Goal: Task Accomplishment & Management: Use online tool/utility

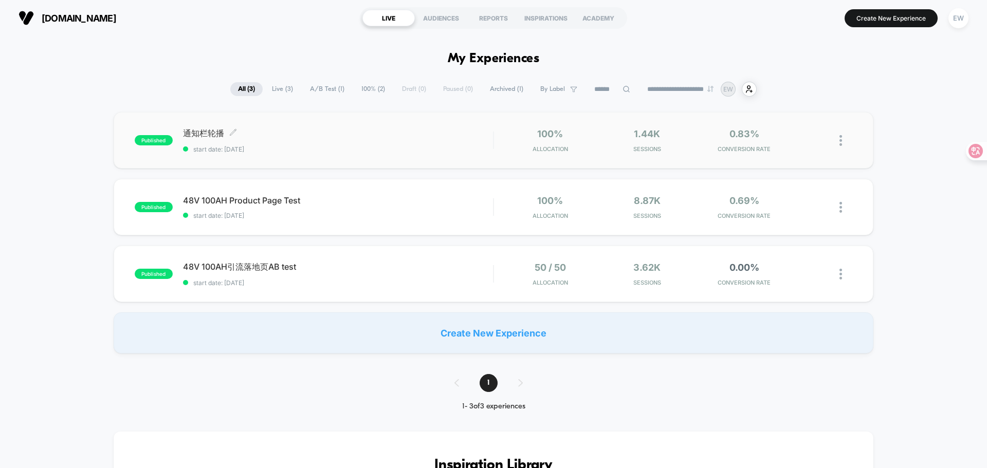
click at [376, 144] on div "通知栏轮播 Click to edit experience details Click to edit experience details start d…" at bounding box center [338, 140] width 310 height 25
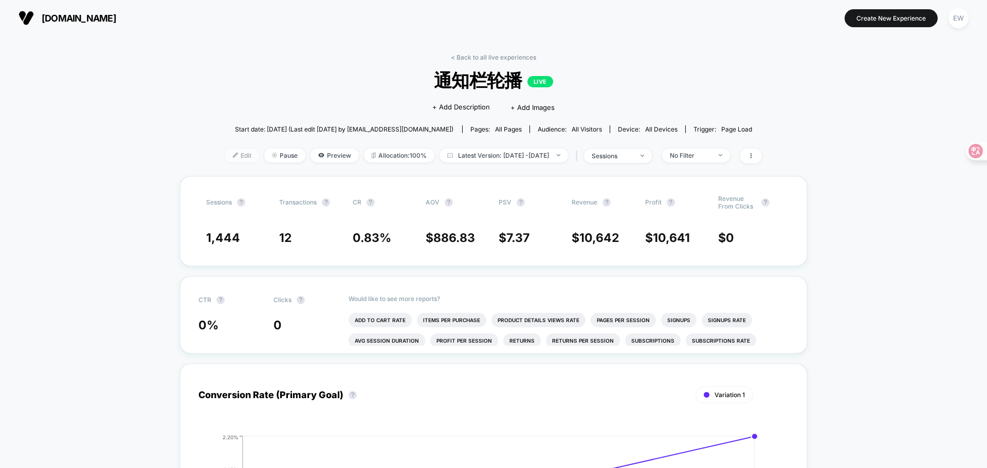
click at [225, 160] on span "Edit" at bounding box center [242, 156] width 34 height 14
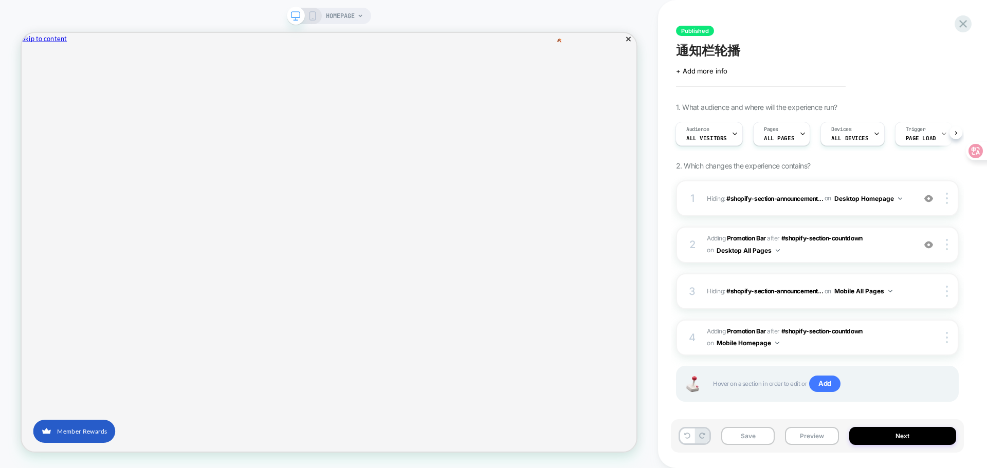
click at [312, 15] on icon at bounding box center [312, 15] width 9 height 9
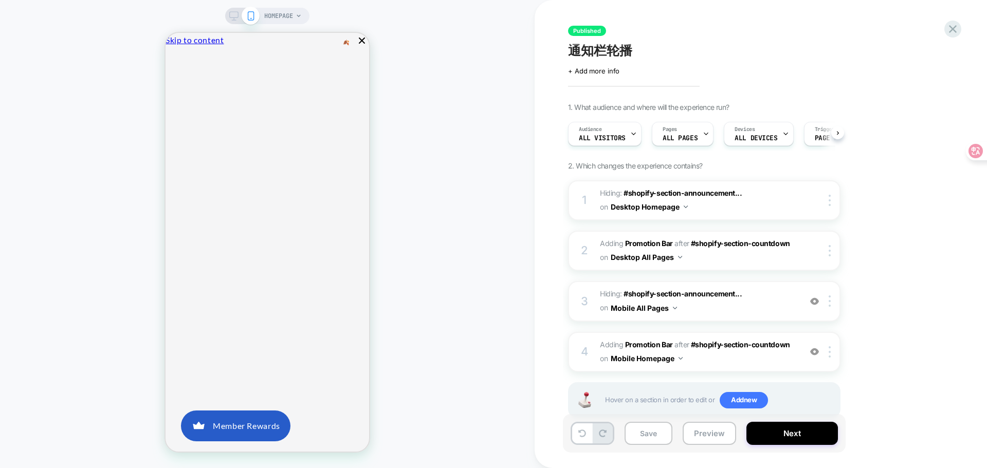
scroll to position [0, 1]
click at [660, 361] on button "Mobile Homepage" at bounding box center [647, 358] width 72 height 15
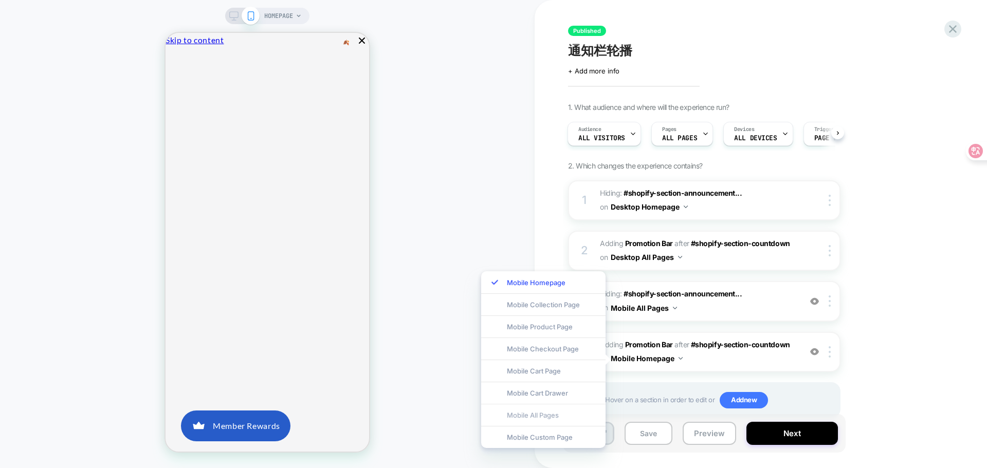
click at [552, 415] on div "Mobile All Pages" at bounding box center [543, 415] width 124 height 22
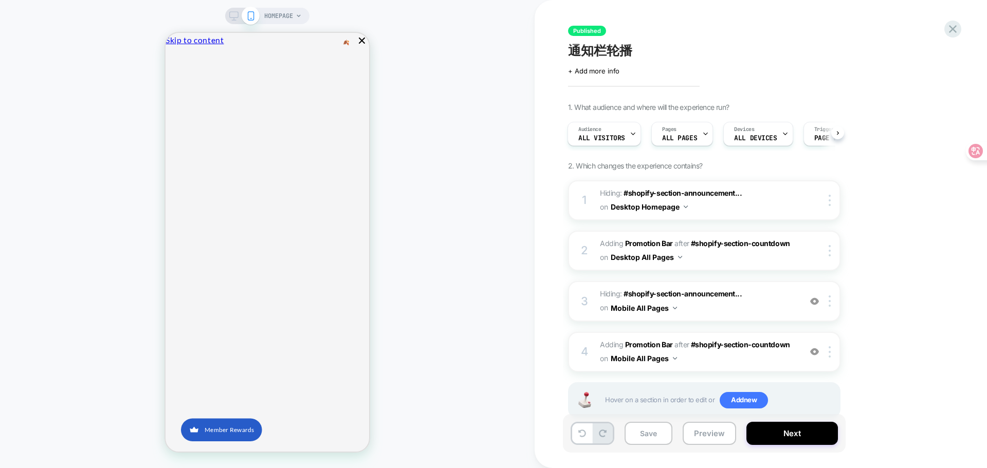
scroll to position [0, 0]
click at [673, 208] on button "Desktop Homepage" at bounding box center [649, 206] width 77 height 15
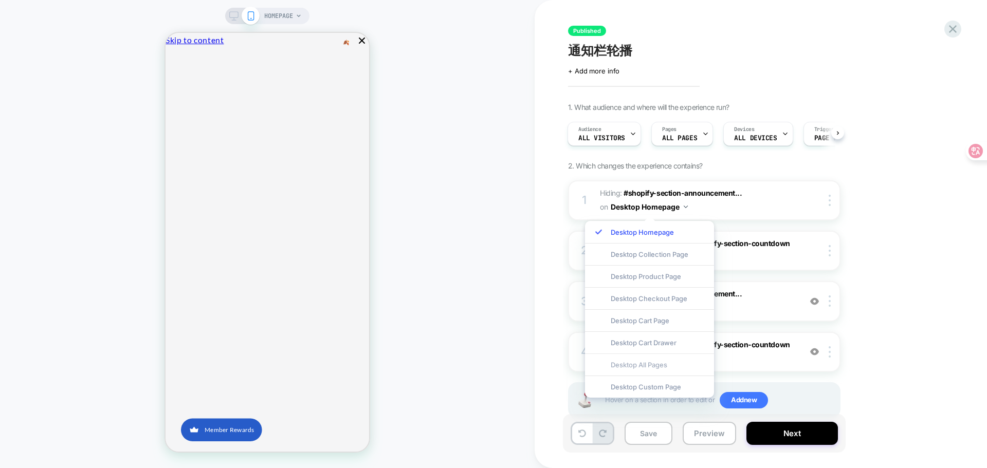
click at [637, 367] on div "Desktop All Pages" at bounding box center [649, 365] width 129 height 22
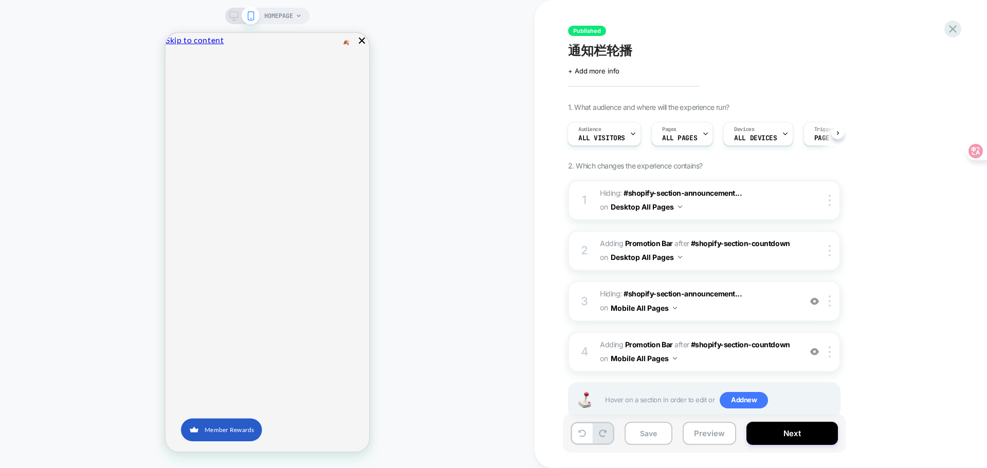
click at [234, 15] on icon at bounding box center [233, 15] width 9 height 9
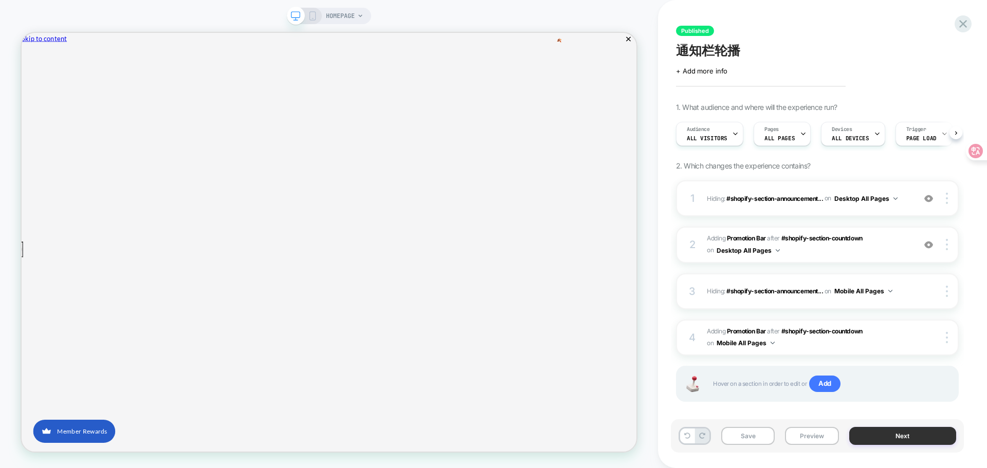
scroll to position [0, 1]
click at [904, 438] on button "Next" at bounding box center [902, 436] width 107 height 18
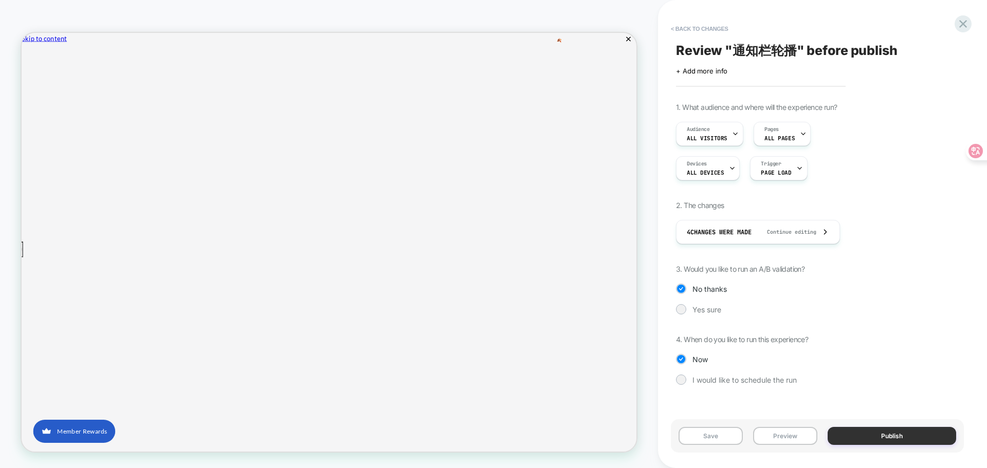
click at [904, 437] on button "Publish" at bounding box center [892, 436] width 129 height 18
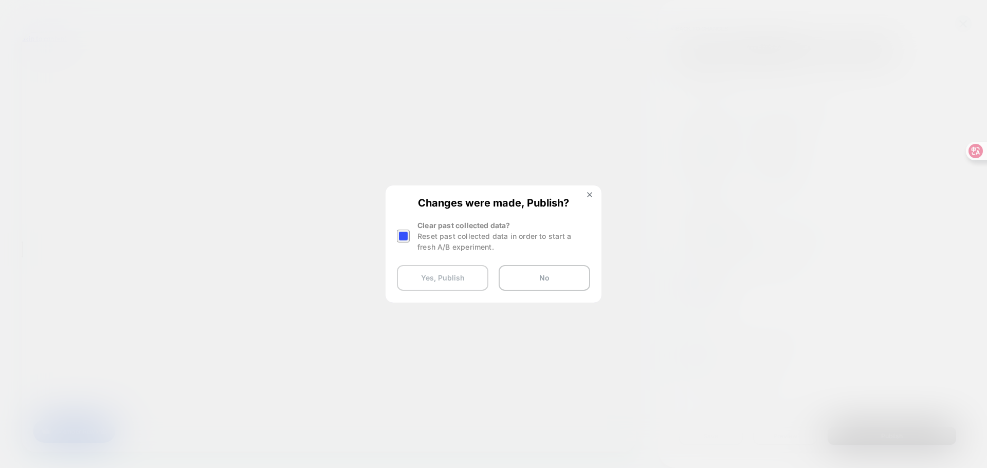
click at [449, 277] on button "Yes, Publish" at bounding box center [442, 278] width 91 height 26
